Goal: Task Accomplishment & Management: Use online tool/utility

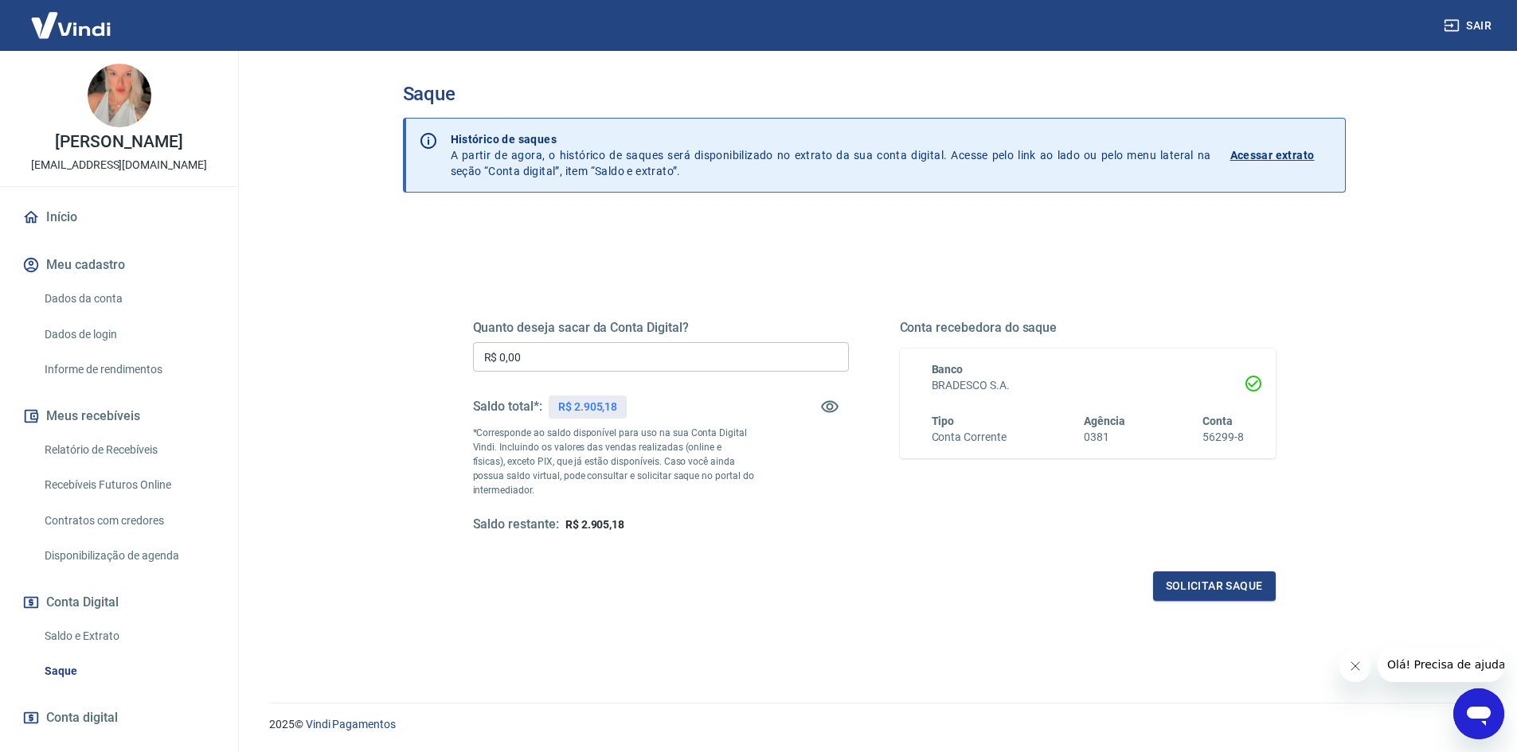
click at [597, 345] on input "R$ 0,00" at bounding box center [661, 356] width 376 height 29
type input "R$ 2.905,18"
click at [1174, 581] on button "Solicitar saque" at bounding box center [1214, 586] width 123 height 29
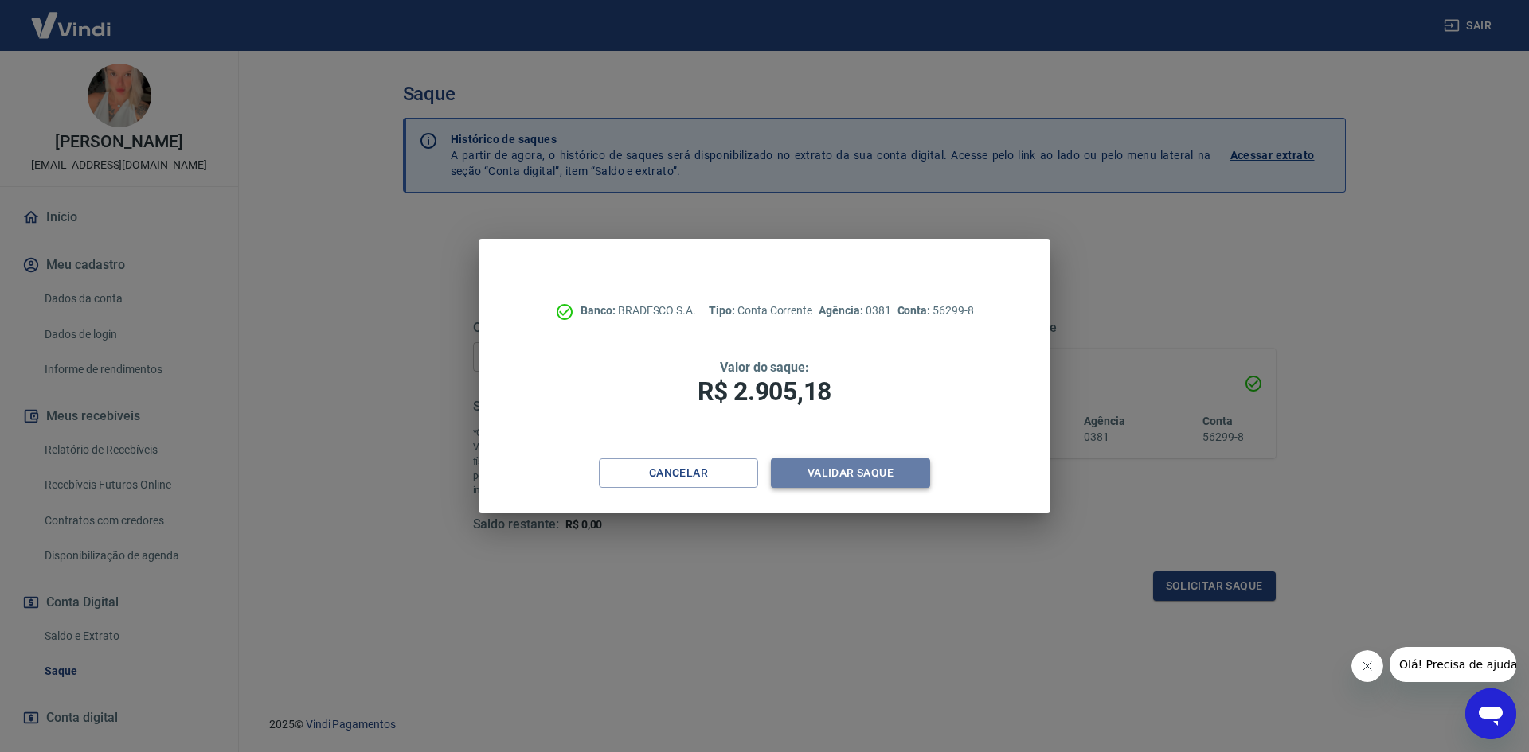
click at [885, 479] on button "Validar saque" at bounding box center [850, 473] width 159 height 29
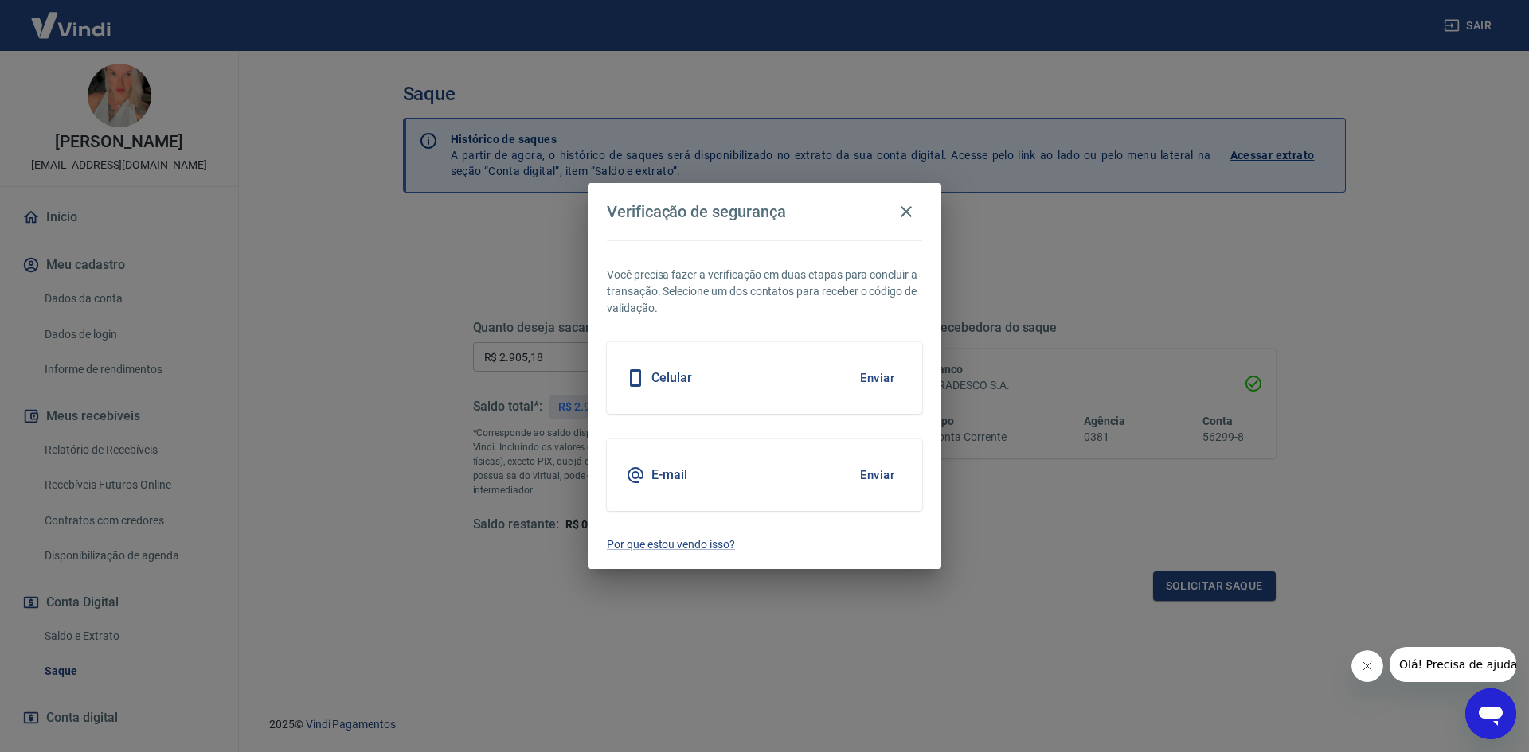
click at [875, 473] on button "Enviar" at bounding box center [877, 475] width 52 height 33
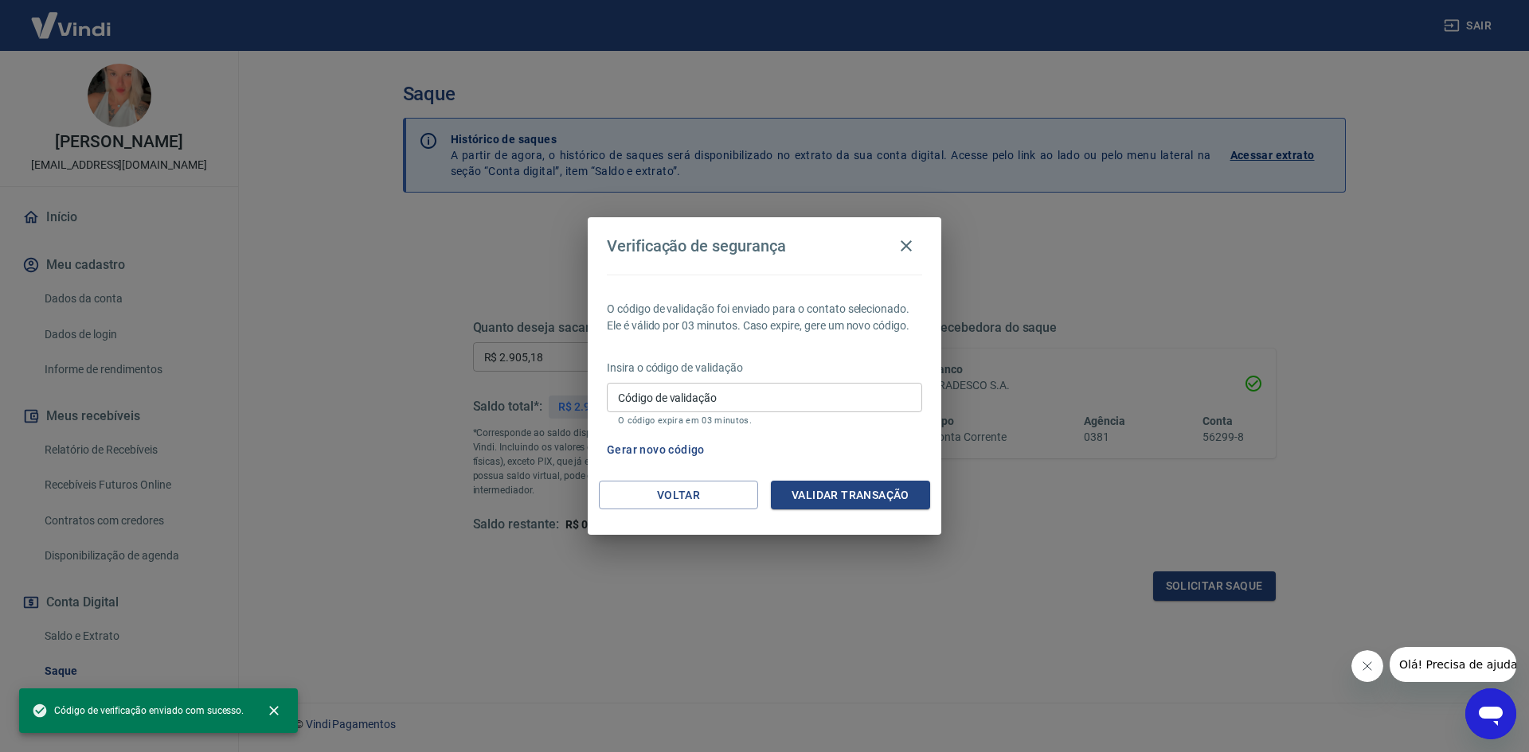
click at [612, 402] on input "Código de validação" at bounding box center [764, 397] width 315 height 29
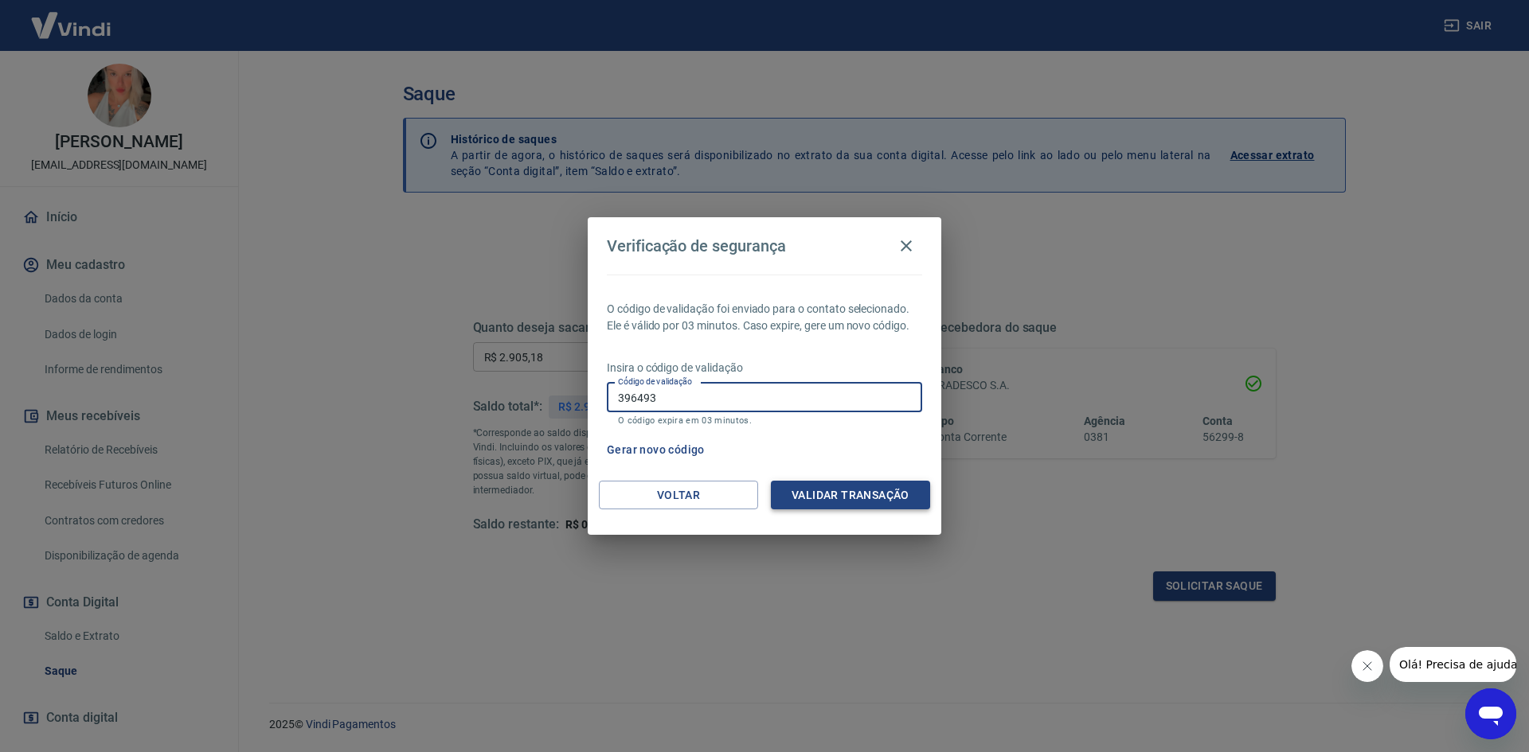
type input "396493"
click at [823, 481] on button "Validar transação" at bounding box center [850, 495] width 159 height 29
